Goal: Information Seeking & Learning: Check status

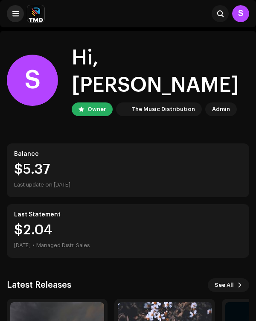
click at [16, 11] on span at bounding box center [15, 13] width 6 height 7
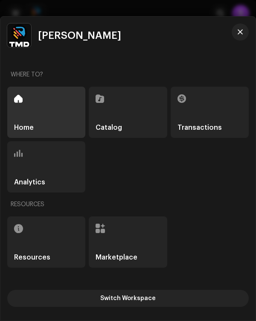
click at [62, 165] on div "Analytics" at bounding box center [46, 166] width 78 height 51
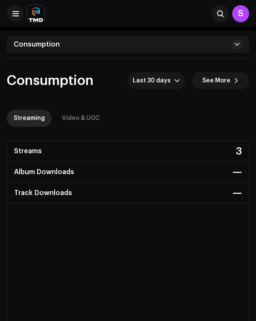
scroll to position [43, 0]
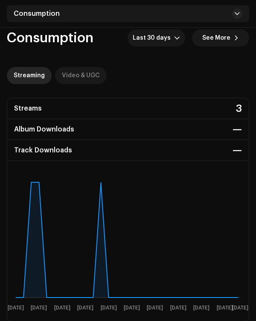
click at [76, 75] on div "Video & UGC" at bounding box center [81, 75] width 38 height 17
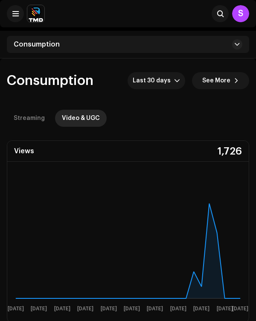
click at [236, 14] on div "S" at bounding box center [240, 13] width 17 height 17
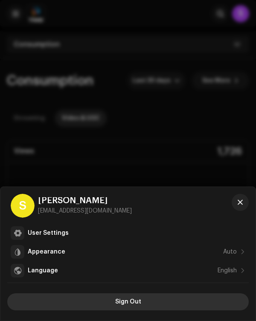
click at [44, 303] on button "Sign Out" at bounding box center [128, 301] width 242 height 17
